Goal: Use online tool/utility: Utilize a website feature to perform a specific function

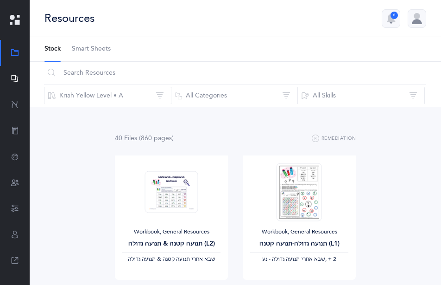
click at [11, 77] on icon at bounding box center [14, 79] width 7 height 8
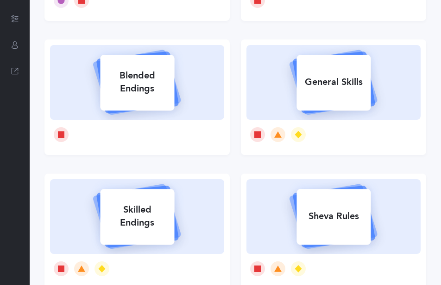
scroll to position [284, 0]
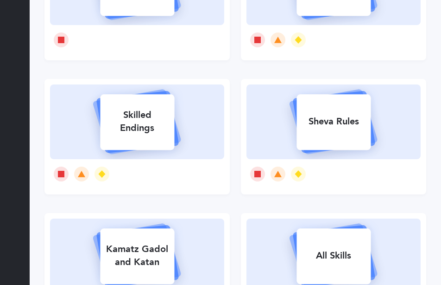
click at [318, 111] on div "Sheva Rules" at bounding box center [334, 121] width 74 height 24
select select
select select "single"
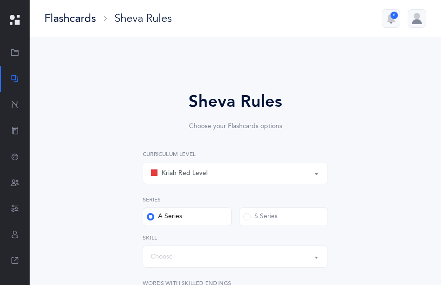
click at [213, 172] on div "Kriah Red Level" at bounding box center [236, 173] width 170 height 16
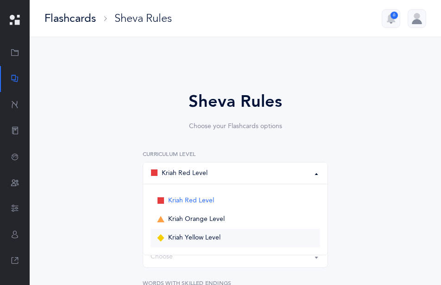
click at [189, 233] on link "Kriah Yellow Level" at bounding box center [236, 238] width 170 height 19
select select "3"
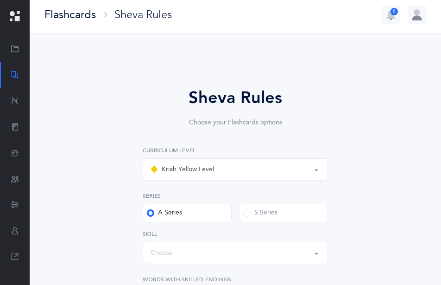
scroll to position [95, 0]
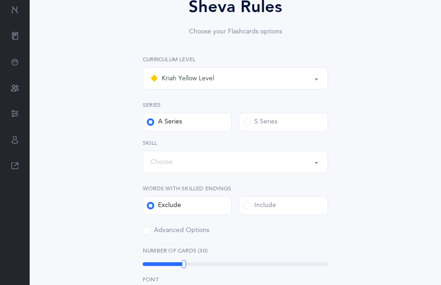
click at [171, 168] on div "Choose" at bounding box center [236, 162] width 170 height 16
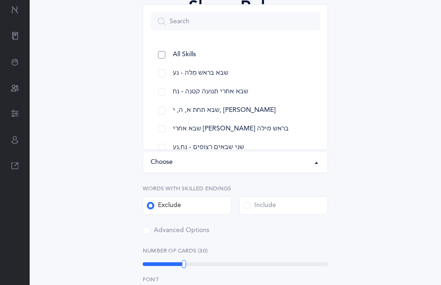
click at [184, 55] on span "All Skills" at bounding box center [184, 55] width 23 height 8
select select "12"
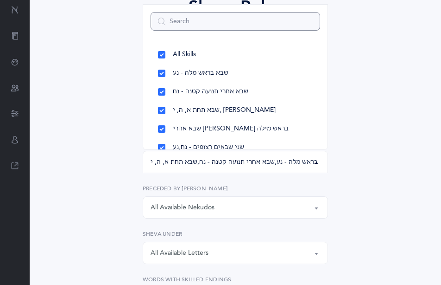
scroll to position [10, 0]
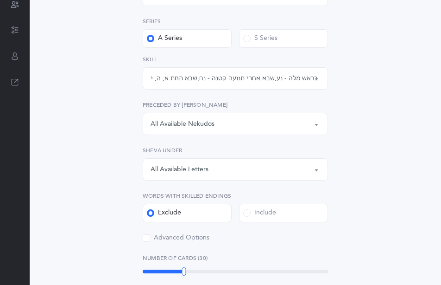
scroll to position [236, 0]
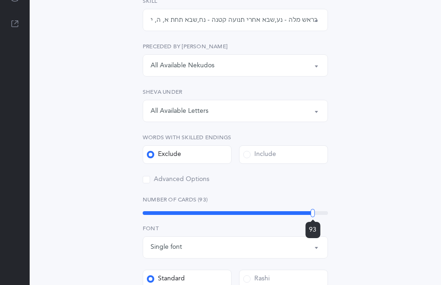
drag, startPoint x: 185, startPoint y: 216, endPoint x: 402, endPoint y: 214, distance: 217.4
click at [402, 214] on div "Sheva Rules Choose your Flashcards options Kriah Red Level Kriah Orange Level K…" at bounding box center [236, 172] width 382 height 690
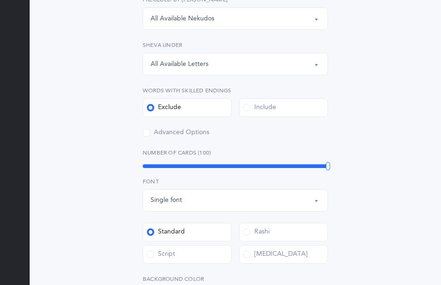
scroll to position [426, 0]
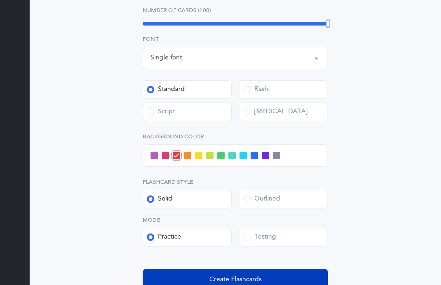
click at [245, 278] on span "Create Flashcards" at bounding box center [236, 279] width 52 height 10
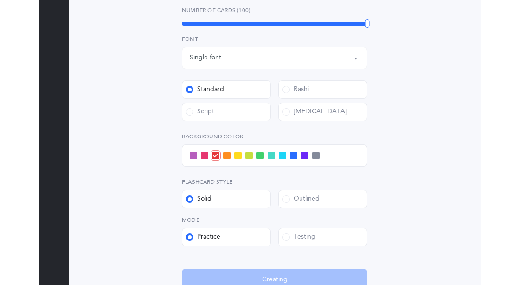
scroll to position [0, 0]
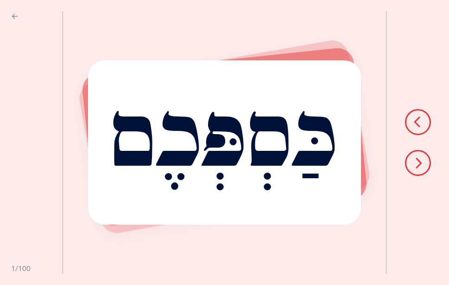
click at [386, 52] on div "כַּסְפְּכֶם Report incorrect word Switch to Testing" at bounding box center [256, 142] width 386 height 285
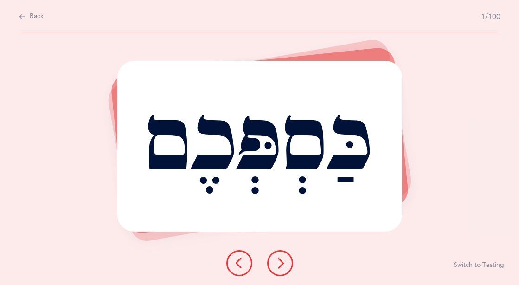
drag, startPoint x: 42, startPoint y: 107, endPoint x: 49, endPoint y: 121, distance: 16.2
click at [282, 262] on icon at bounding box center [279, 262] width 11 height 11
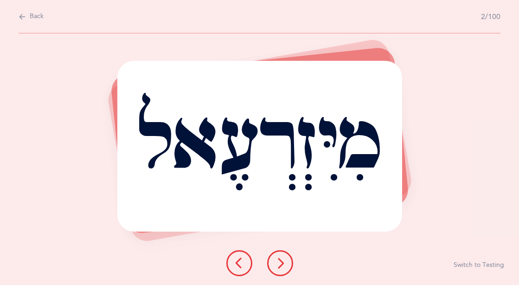
click at [281, 261] on icon at bounding box center [279, 262] width 11 height 11
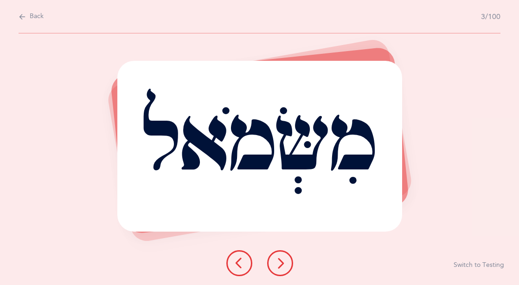
click at [280, 263] on icon at bounding box center [279, 262] width 11 height 11
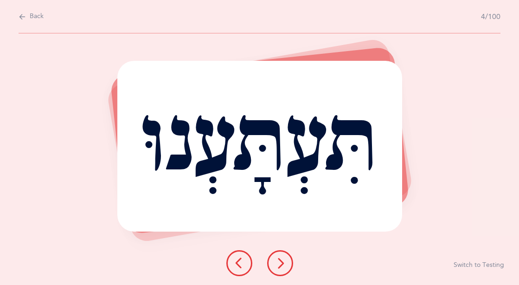
click at [282, 260] on icon at bounding box center [279, 262] width 11 height 11
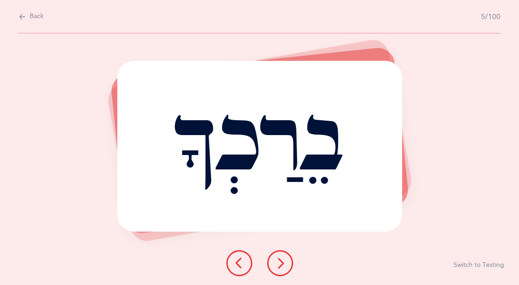
click at [244, 260] on icon at bounding box center [239, 262] width 11 height 11
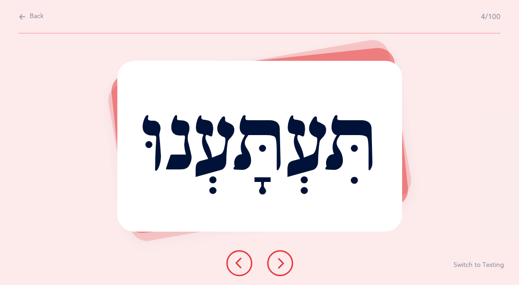
click at [286, 264] on button at bounding box center [280, 263] width 26 height 26
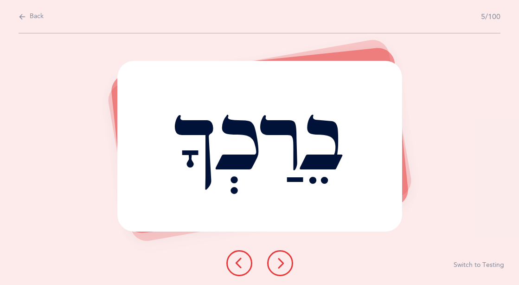
click at [281, 263] on icon at bounding box center [279, 262] width 11 height 11
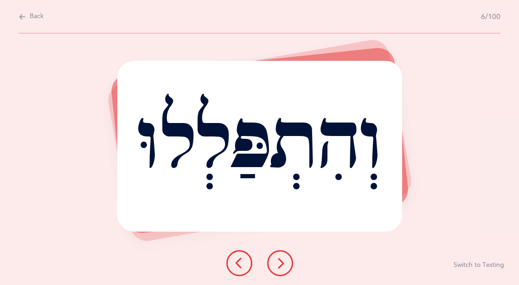
click at [281, 263] on icon at bounding box center [279, 262] width 11 height 11
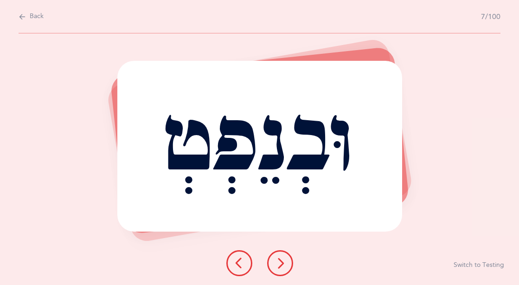
click at [281, 264] on icon at bounding box center [279, 262] width 11 height 11
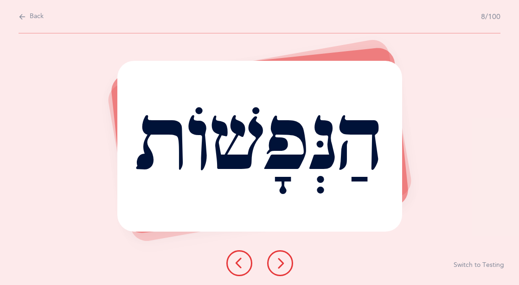
click at [281, 265] on icon at bounding box center [279, 262] width 11 height 11
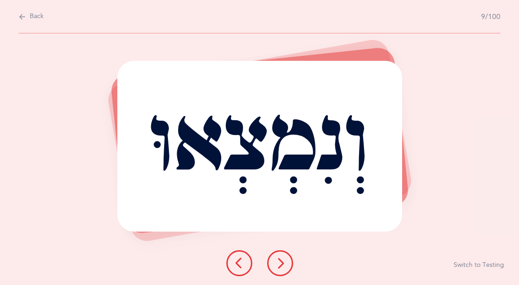
click at [335, 250] on div "וְנִמְצְאוּ Report incorrect word Switch to Testing" at bounding box center [259, 158] width 519 height 251
click at [280, 262] on icon at bounding box center [279, 262] width 11 height 11
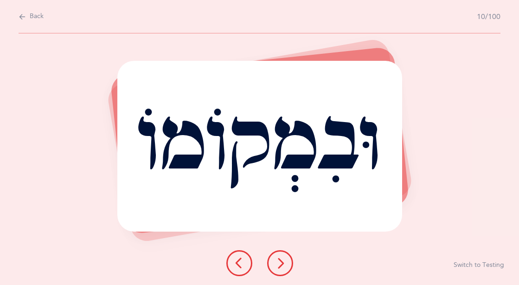
click at [236, 262] on icon at bounding box center [239, 262] width 11 height 11
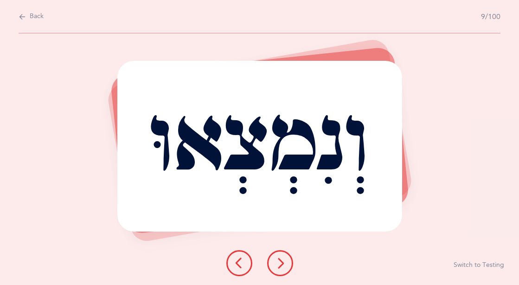
drag, startPoint x: 332, startPoint y: 205, endPoint x: 332, endPoint y: 210, distance: 5.1
click at [287, 259] on button at bounding box center [280, 263] width 26 height 26
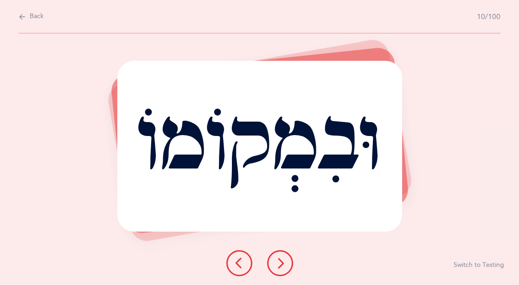
click at [341, 235] on div "וּבִמְקוֹמוֹ Report incorrect word Switch to Testing" at bounding box center [259, 158] width 519 height 251
click at [286, 259] on button at bounding box center [280, 263] width 26 height 26
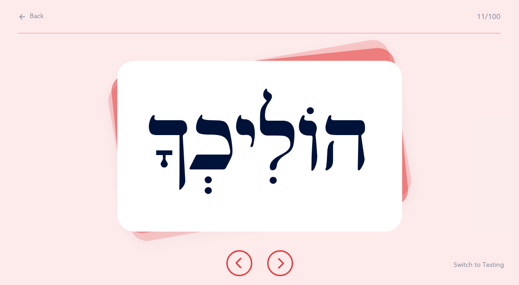
click at [282, 263] on icon at bounding box center [279, 262] width 11 height 11
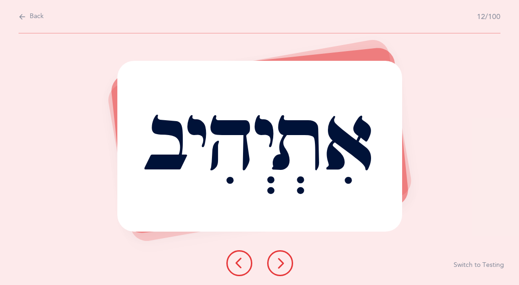
click at [283, 262] on icon at bounding box center [279, 262] width 11 height 11
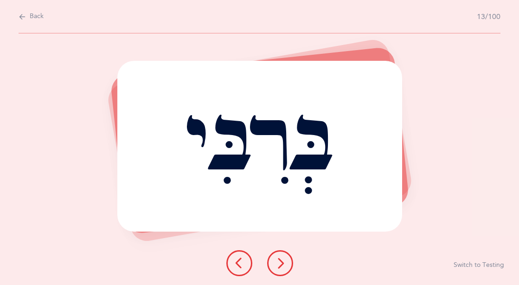
click at [283, 262] on icon at bounding box center [279, 262] width 11 height 11
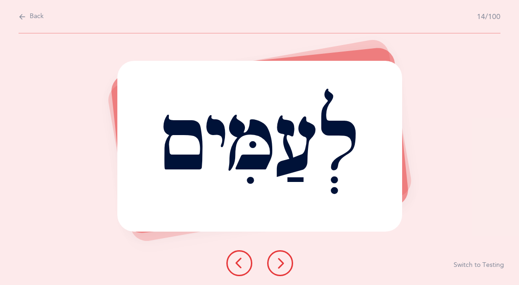
click at [283, 262] on icon at bounding box center [279, 262] width 11 height 11
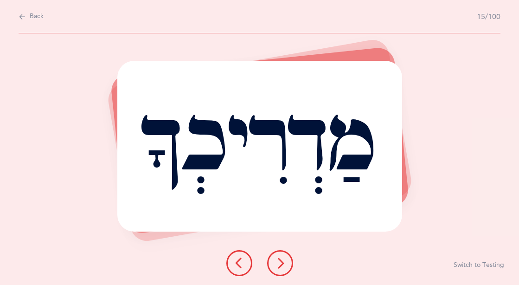
click at [283, 262] on icon at bounding box center [279, 262] width 11 height 11
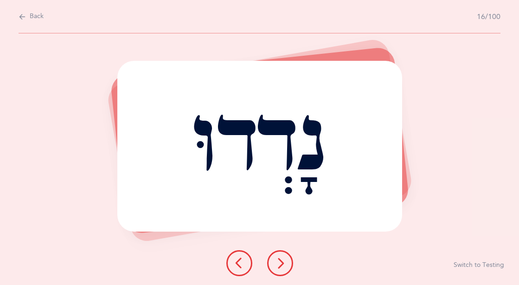
click at [283, 262] on icon at bounding box center [279, 262] width 11 height 11
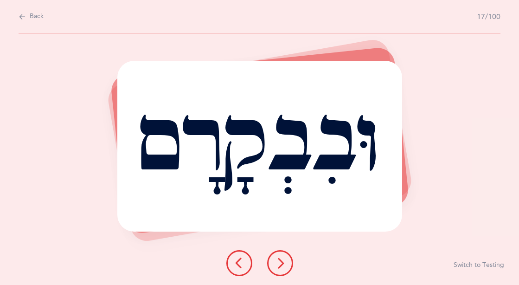
click at [282, 262] on icon at bounding box center [279, 262] width 11 height 11
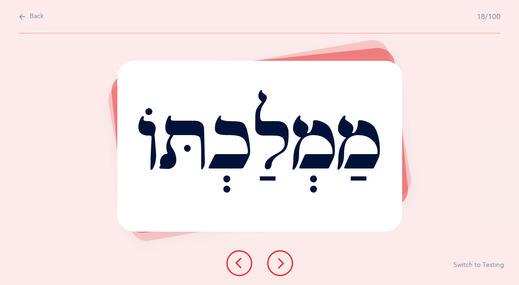
click at [282, 262] on icon at bounding box center [279, 262] width 11 height 11
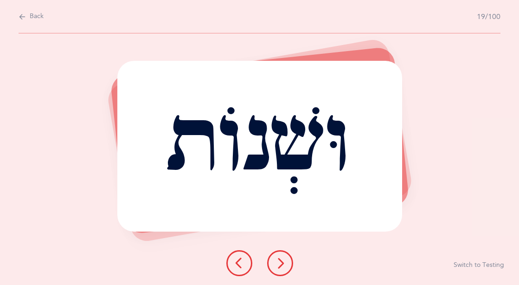
click at [282, 262] on icon at bounding box center [279, 262] width 11 height 11
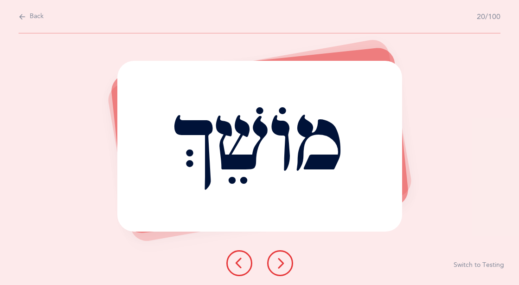
click at [282, 262] on icon at bounding box center [279, 262] width 11 height 11
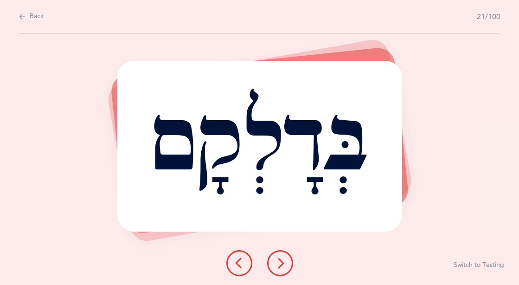
click at [281, 262] on icon at bounding box center [279, 262] width 11 height 11
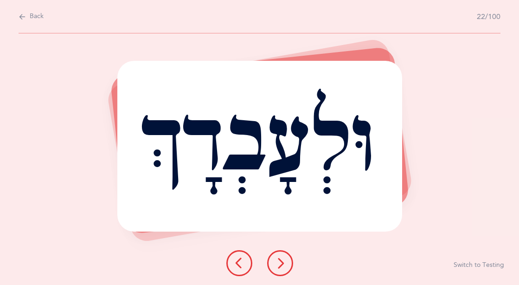
click at [283, 262] on icon at bounding box center [279, 262] width 11 height 11
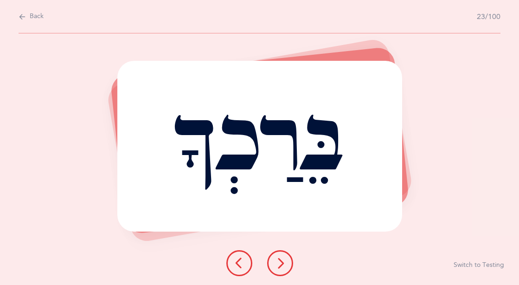
click at [283, 262] on icon at bounding box center [279, 262] width 11 height 11
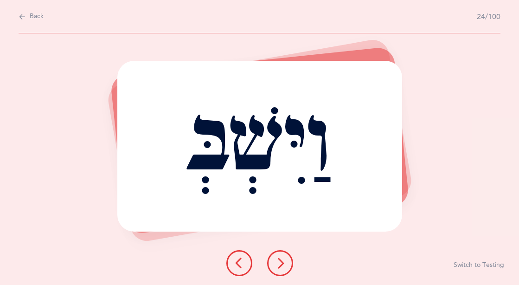
click at [283, 262] on icon at bounding box center [279, 262] width 11 height 11
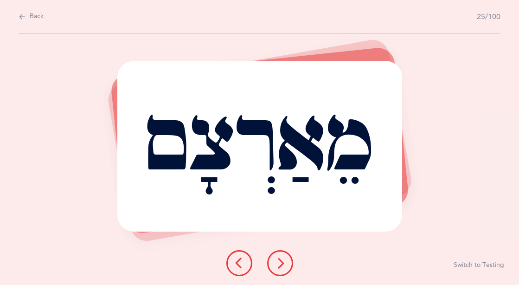
click at [141, 236] on div at bounding box center [259, 140] width 308 height 206
click at [85, 127] on div "מֵאַרְצָם Report incorrect word Switch to Testing" at bounding box center [259, 158] width 519 height 251
